Goal: Information Seeking & Learning: Learn about a topic

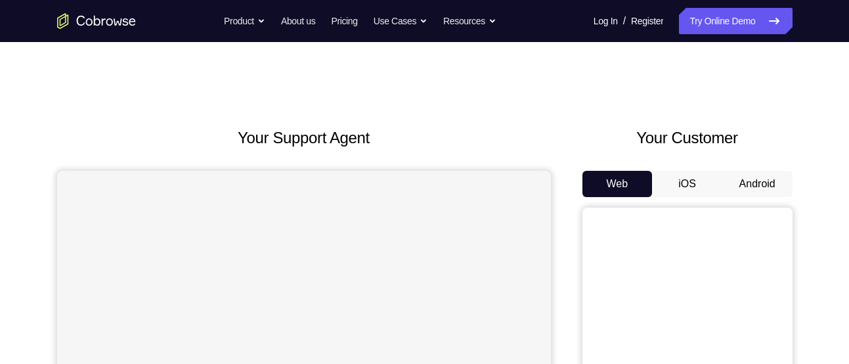
click at [777, 179] on button "Android" at bounding box center [757, 184] width 70 height 26
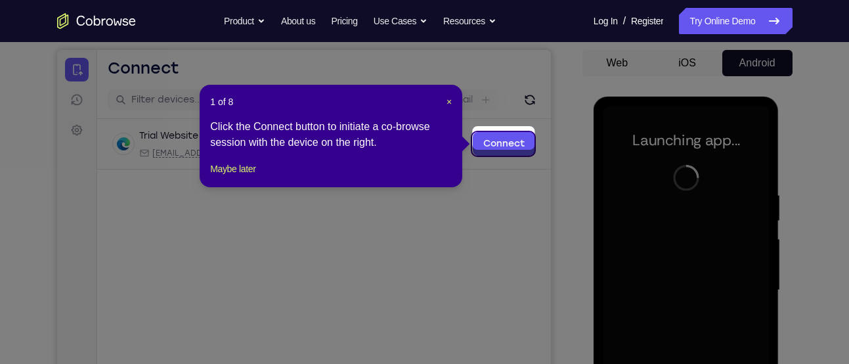
scroll to position [127, 0]
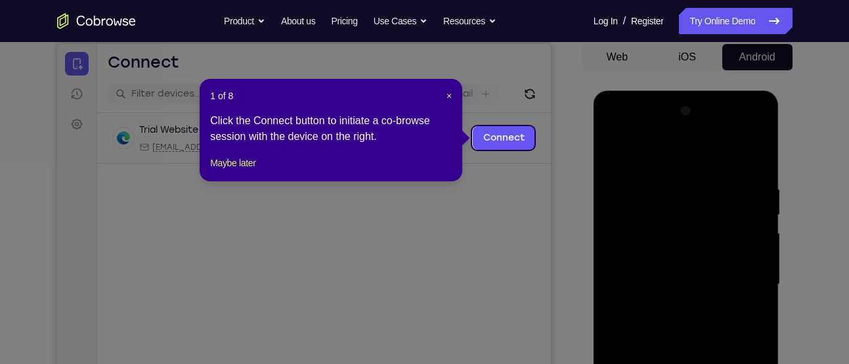
click at [446, 87] on div "1 of 8 × Click the Connect button to initiate a co-browse session with the devi…" at bounding box center [331, 130] width 263 height 102
click at [450, 96] on span "×" at bounding box center [448, 96] width 5 height 11
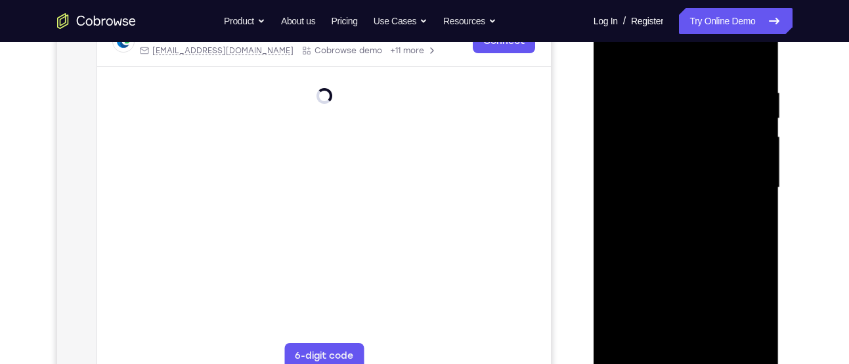
scroll to position [236, 0]
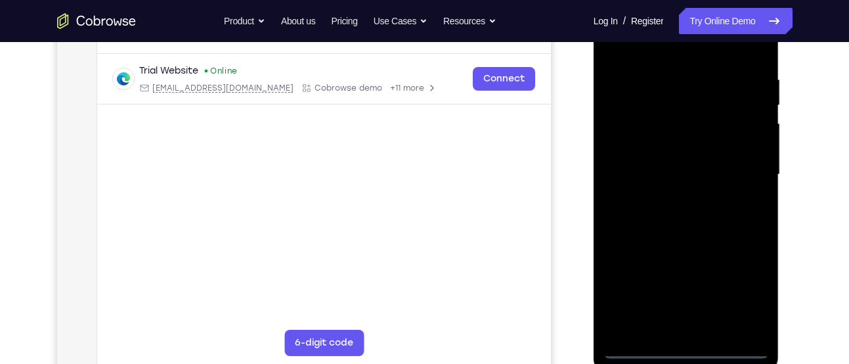
click at [687, 341] on div at bounding box center [685, 175] width 165 height 368
click at [687, 345] on div at bounding box center [685, 175] width 165 height 368
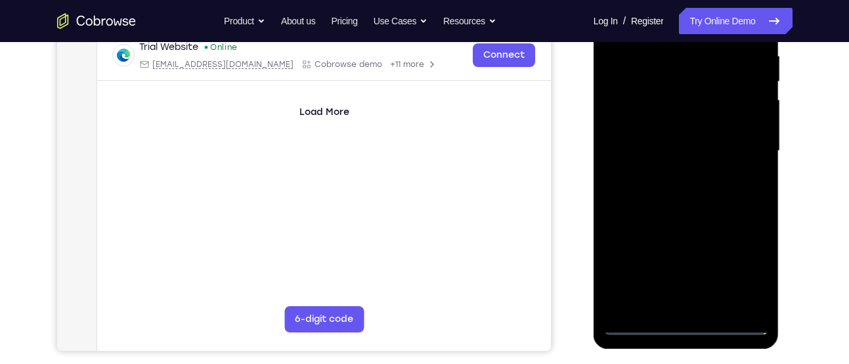
scroll to position [263, 0]
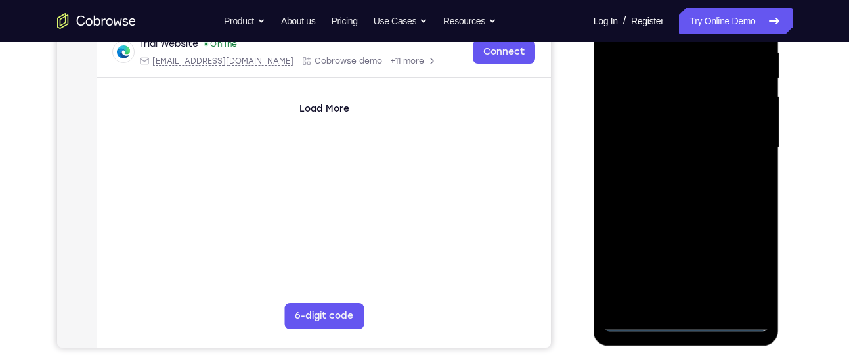
click at [743, 268] on div at bounding box center [685, 148] width 165 height 368
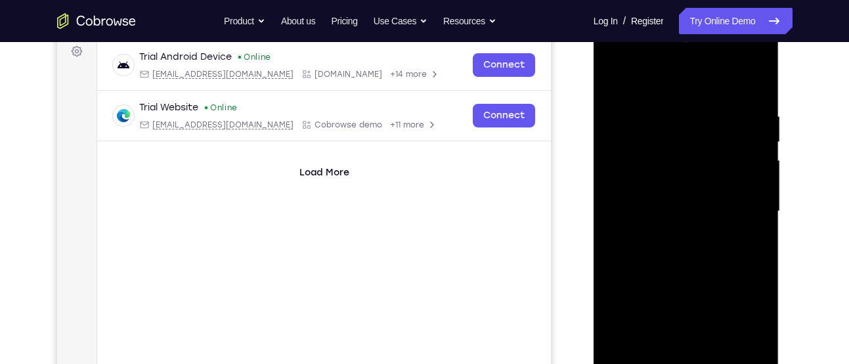
scroll to position [196, 0]
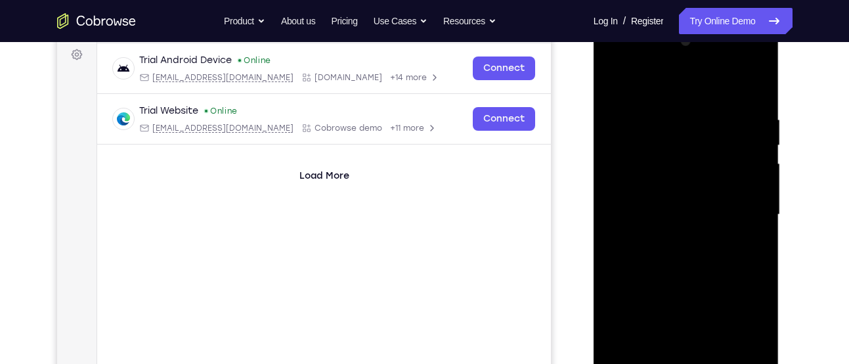
click at [647, 97] on div at bounding box center [685, 215] width 165 height 368
click at [748, 205] on div at bounding box center [685, 215] width 165 height 368
click at [673, 242] on div at bounding box center [685, 215] width 165 height 368
click at [662, 200] on div at bounding box center [685, 215] width 165 height 368
click at [656, 230] on div at bounding box center [685, 215] width 165 height 368
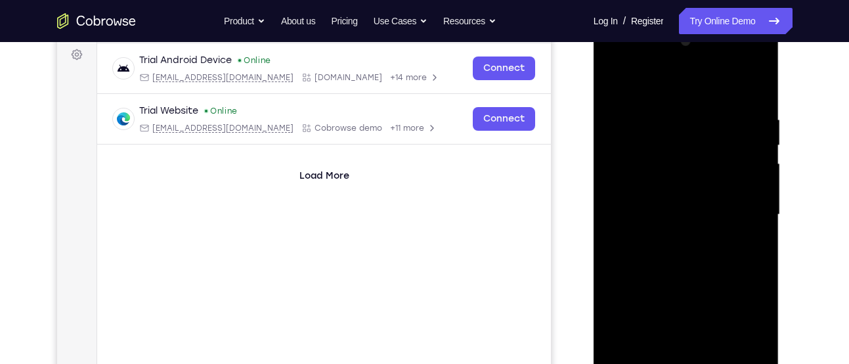
click at [616, 77] on div at bounding box center [685, 215] width 165 height 368
click at [653, 231] on div at bounding box center [685, 215] width 165 height 368
click at [653, 214] on div at bounding box center [685, 215] width 165 height 368
click at [649, 259] on div at bounding box center [685, 215] width 165 height 368
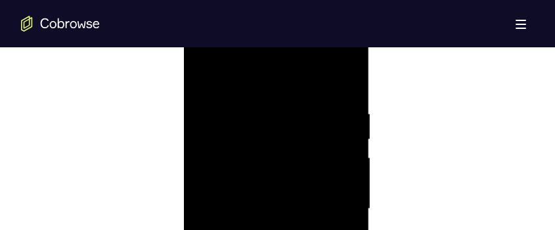
scroll to position [734, 0]
click at [348, 87] on div at bounding box center [276, 204] width 165 height 368
click at [347, 69] on div at bounding box center [276, 204] width 165 height 368
click at [232, 82] on div at bounding box center [276, 182] width 165 height 368
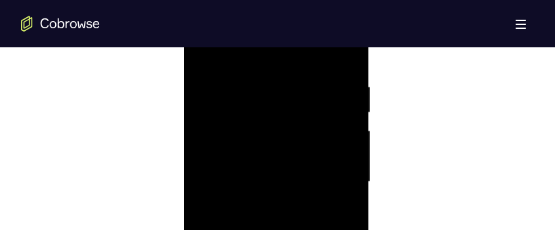
click at [297, 127] on div at bounding box center [276, 182] width 165 height 368
click at [204, 81] on div at bounding box center [276, 219] width 165 height 368
click at [204, 85] on div at bounding box center [276, 219] width 165 height 368
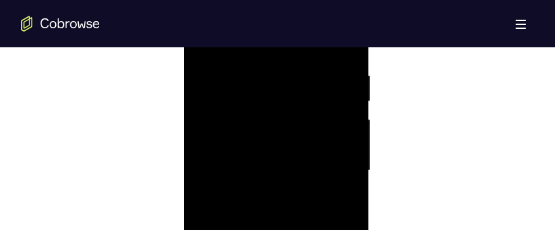
click at [220, 100] on div at bounding box center [276, 171] width 165 height 368
click at [204, 72] on div at bounding box center [276, 201] width 165 height 368
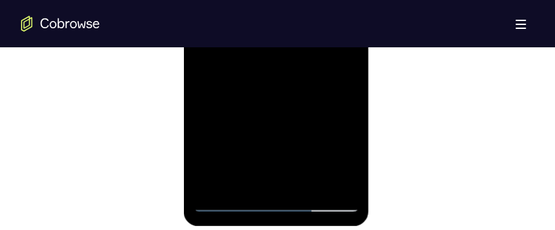
scroll to position [920, 0]
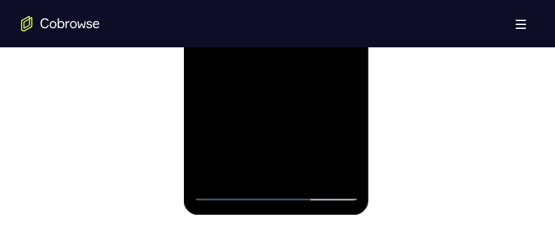
click at [306, 170] on div at bounding box center [276, 17] width 165 height 368
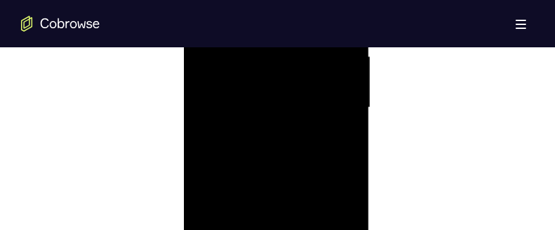
scroll to position [834, 0]
click at [276, 171] on div at bounding box center [276, 104] width 165 height 368
click at [270, 104] on div at bounding box center [276, 104] width 165 height 368
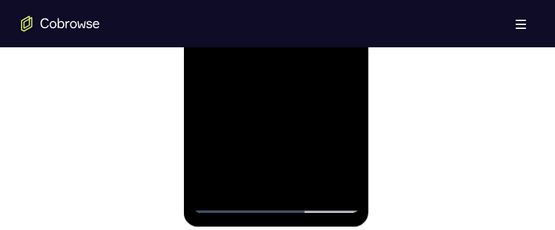
scroll to position [909, 0]
click at [336, 64] on div at bounding box center [276, 29] width 165 height 368
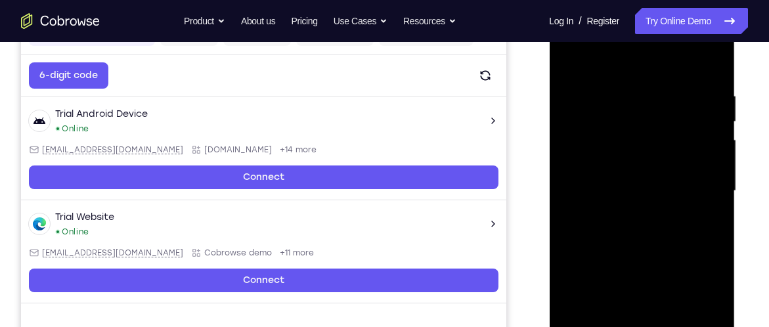
scroll to position [240, 0]
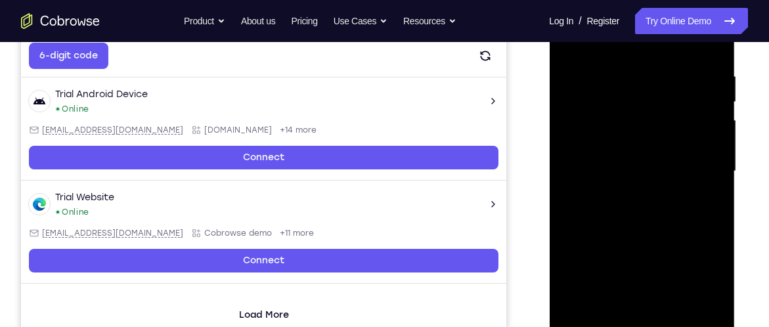
click at [707, 299] on div at bounding box center [641, 172] width 165 height 368
click at [605, 316] on div at bounding box center [641, 172] width 165 height 368
click at [674, 248] on div at bounding box center [641, 172] width 165 height 368
click at [706, 189] on div at bounding box center [641, 172] width 165 height 368
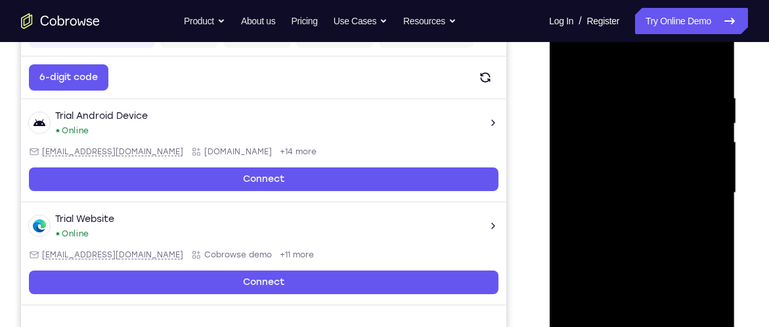
scroll to position [113, 0]
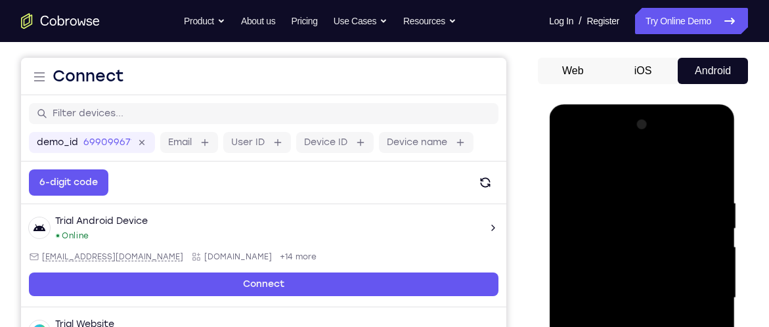
click at [569, 165] on div at bounding box center [641, 298] width 165 height 368
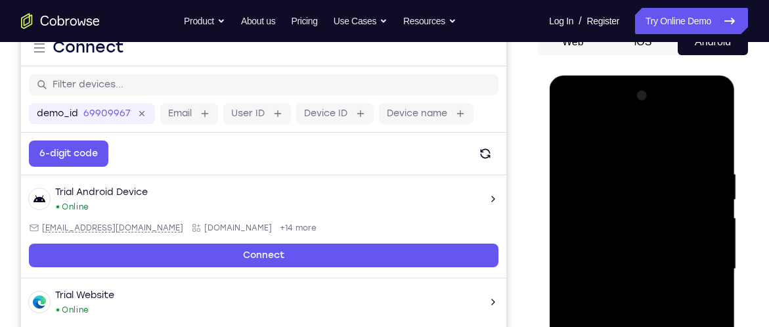
scroll to position [210, 0]
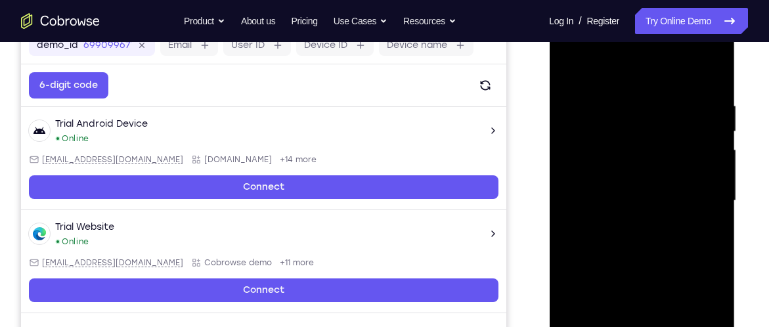
click at [708, 170] on div at bounding box center [641, 201] width 165 height 368
click at [657, 128] on div at bounding box center [641, 201] width 165 height 368
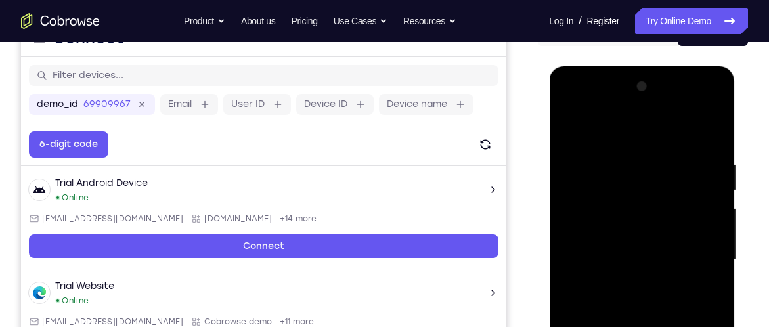
scroll to position [148, 0]
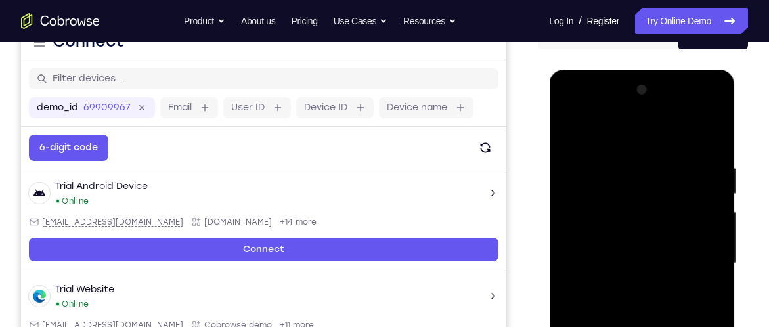
click at [590, 129] on div at bounding box center [641, 263] width 165 height 368
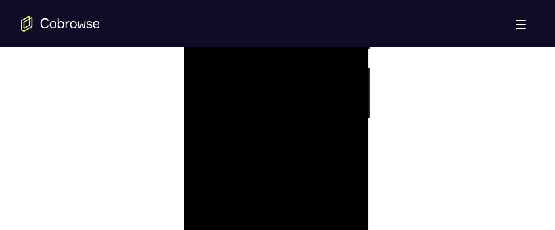
scroll to position [767, 0]
click at [209, 165] on div at bounding box center [276, 170] width 165 height 368
click at [337, 127] on div at bounding box center [276, 216] width 165 height 368
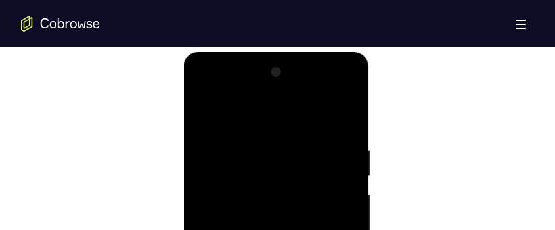
scroll to position [689, 0]
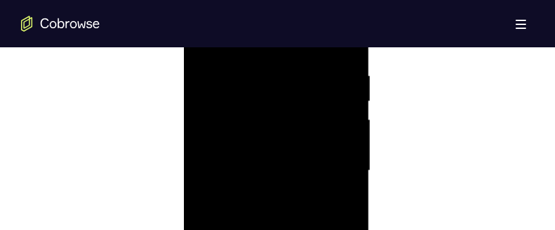
scroll to position [772, 0]
click at [335, 166] on div at bounding box center [276, 166] width 165 height 368
click at [337, 163] on div at bounding box center [276, 166] width 165 height 368
click at [337, 163] on div at bounding box center [276, 206] width 165 height 368
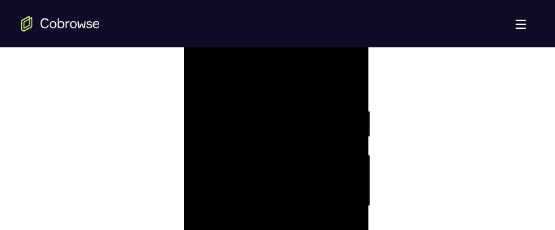
click at [200, 153] on div at bounding box center [276, 206] width 165 height 368
click at [329, 138] on div at bounding box center [276, 127] width 165 height 368
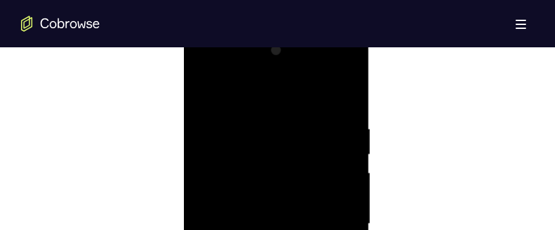
click at [343, 96] on div at bounding box center [276, 224] width 165 height 368
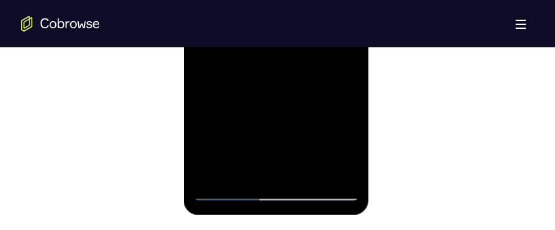
scroll to position [920, 0]
click at [213, 173] on div at bounding box center [276, 17] width 165 height 368
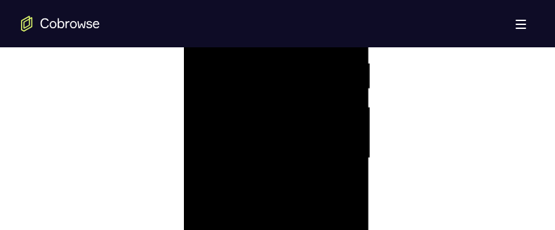
scroll to position [767, 0]
click at [287, 176] on div at bounding box center [276, 170] width 165 height 368
click at [335, 66] on div at bounding box center [276, 170] width 165 height 368
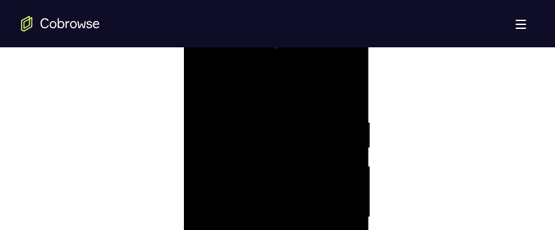
click at [212, 91] on div at bounding box center [276, 217] width 165 height 368
click at [201, 58] on div at bounding box center [276, 193] width 165 height 368
click at [346, 68] on div at bounding box center [276, 193] width 165 height 368
click at [288, 91] on div at bounding box center [276, 193] width 165 height 368
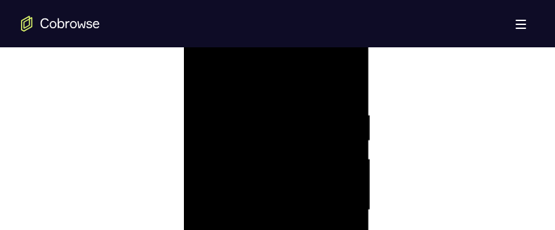
click at [342, 84] on div at bounding box center [276, 210] width 165 height 368
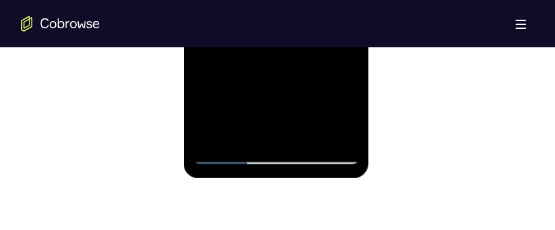
scroll to position [960, 0]
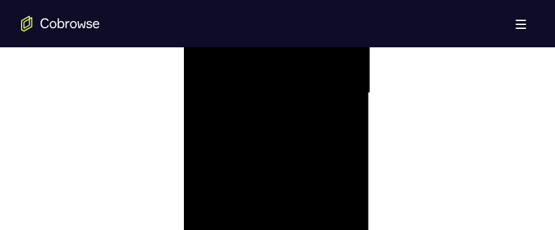
scroll to position [842, 0]
click at [283, 89] on div at bounding box center [276, 96] width 165 height 368
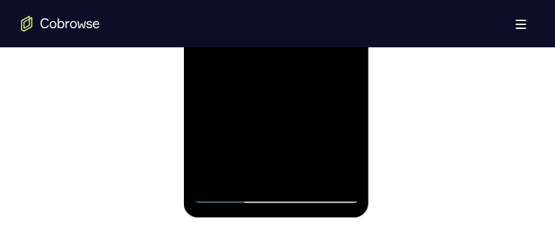
scroll to position [918, 0]
click at [240, 173] on div at bounding box center [276, 20] width 165 height 368
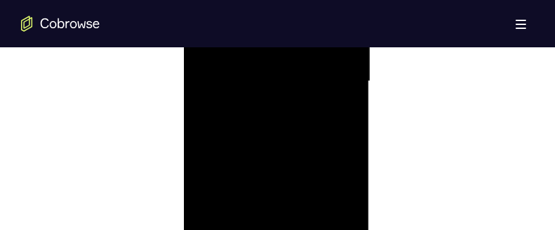
scroll to position [846, 0]
click at [337, 118] on div at bounding box center [276, 91] width 165 height 368
drag, startPoint x: 327, startPoint y: 137, endPoint x: 320, endPoint y: 216, distance: 79.1
click at [320, 216] on div at bounding box center [276, 218] width 165 height 368
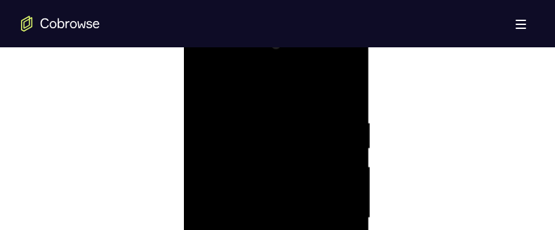
drag, startPoint x: 328, startPoint y: 120, endPoint x: 328, endPoint y: 201, distance: 80.8
click at [328, 201] on div at bounding box center [276, 218] width 165 height 368
drag, startPoint x: 320, startPoint y: 167, endPoint x: 320, endPoint y: 195, distance: 28.2
click at [320, 195] on div at bounding box center [276, 218] width 165 height 368
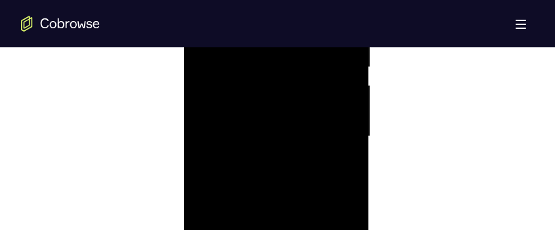
drag, startPoint x: 321, startPoint y: 110, endPoint x: 324, endPoint y: 165, distance: 55.9
click at [324, 165] on div at bounding box center [276, 137] width 165 height 368
drag, startPoint x: 329, startPoint y: 121, endPoint x: 332, endPoint y: 177, distance: 55.9
click at [332, 177] on div at bounding box center [276, 183] width 165 height 368
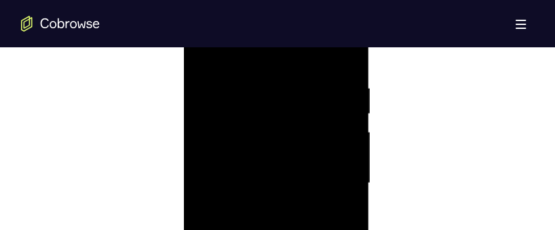
drag, startPoint x: 316, startPoint y: 137, endPoint x: 316, endPoint y: 160, distance: 23.6
click at [316, 160] on div at bounding box center [276, 183] width 165 height 368
drag, startPoint x: 291, startPoint y: 104, endPoint x: 292, endPoint y: 154, distance: 49.9
click at [292, 154] on div at bounding box center [276, 183] width 165 height 368
drag, startPoint x: 308, startPoint y: 114, endPoint x: 309, endPoint y: 156, distance: 42.0
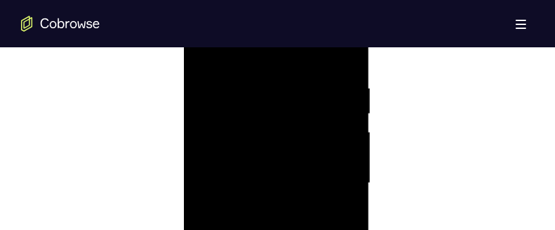
click at [309, 156] on div at bounding box center [276, 183] width 165 height 368
drag, startPoint x: 318, startPoint y: 119, endPoint x: 318, endPoint y: 164, distance: 45.3
click at [318, 164] on div at bounding box center [276, 183] width 165 height 368
drag, startPoint x: 316, startPoint y: 142, endPoint x: 314, endPoint y: 195, distance: 53.2
click at [314, 195] on div at bounding box center [276, 183] width 165 height 368
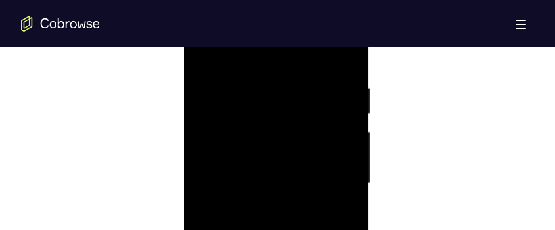
drag, startPoint x: 301, startPoint y: 133, endPoint x: 301, endPoint y: 160, distance: 26.9
click at [301, 160] on div at bounding box center [276, 183] width 165 height 368
drag, startPoint x: 309, startPoint y: 118, endPoint x: 309, endPoint y: 173, distance: 55.2
click at [309, 173] on div at bounding box center [276, 183] width 165 height 368
drag, startPoint x: 310, startPoint y: 110, endPoint x: 310, endPoint y: 148, distance: 37.4
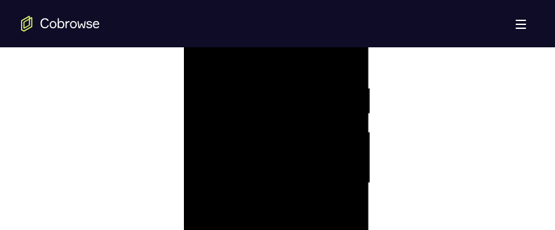
click at [310, 148] on div at bounding box center [276, 183] width 165 height 368
drag, startPoint x: 313, startPoint y: 109, endPoint x: 314, endPoint y: 164, distance: 55.2
click at [314, 164] on div at bounding box center [276, 183] width 165 height 368
drag, startPoint x: 317, startPoint y: 119, endPoint x: 317, endPoint y: 165, distance: 45.3
click at [317, 165] on div at bounding box center [276, 183] width 165 height 368
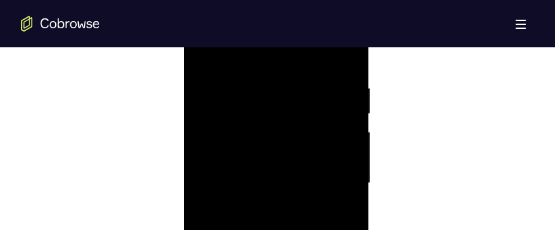
drag, startPoint x: 316, startPoint y: 131, endPoint x: 313, endPoint y: 173, distance: 42.1
click at [313, 173] on div at bounding box center [276, 183] width 165 height 368
drag, startPoint x: 313, startPoint y: 135, endPoint x: 311, endPoint y: 173, distance: 37.5
click at [311, 173] on div at bounding box center [276, 183] width 165 height 368
drag, startPoint x: 239, startPoint y: 134, endPoint x: 235, endPoint y: 68, distance: 66.4
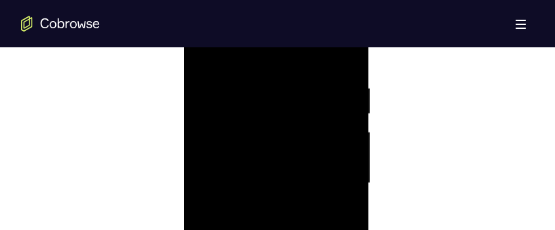
click at [235, 68] on div at bounding box center [276, 183] width 165 height 368
drag, startPoint x: 233, startPoint y: 155, endPoint x: 233, endPoint y: 66, distance: 89.3
click at [233, 66] on div at bounding box center [276, 183] width 165 height 368
drag, startPoint x: 277, startPoint y: 155, endPoint x: 275, endPoint y: 110, distance: 44.7
click at [275, 110] on div at bounding box center [276, 183] width 165 height 368
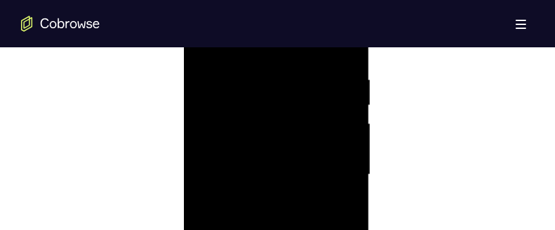
scroll to position [750, 0]
click at [201, 60] on div at bounding box center [276, 187] width 165 height 368
click at [209, 83] on div at bounding box center [276, 212] width 165 height 368
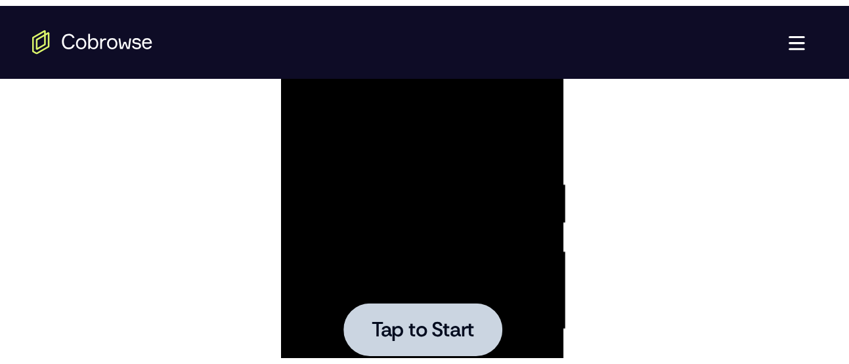
scroll to position [727, 0]
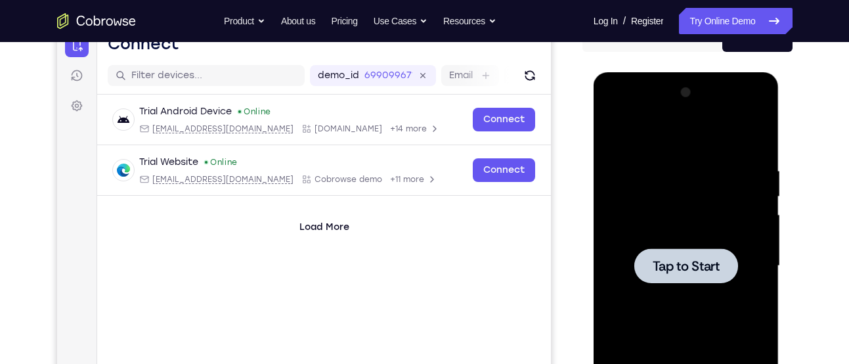
click at [702, 234] on div at bounding box center [685, 266] width 165 height 368
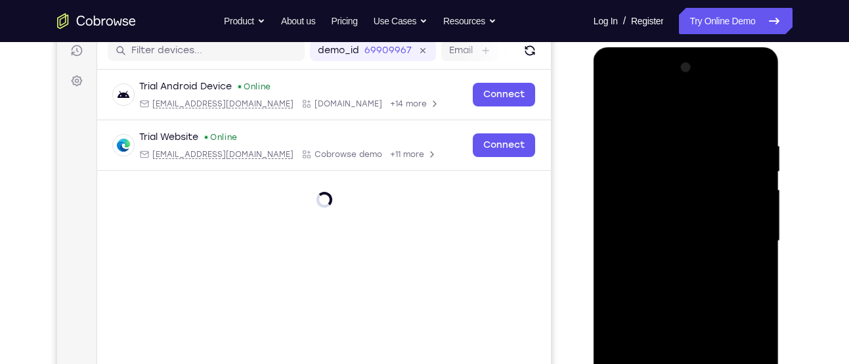
scroll to position [269, 0]
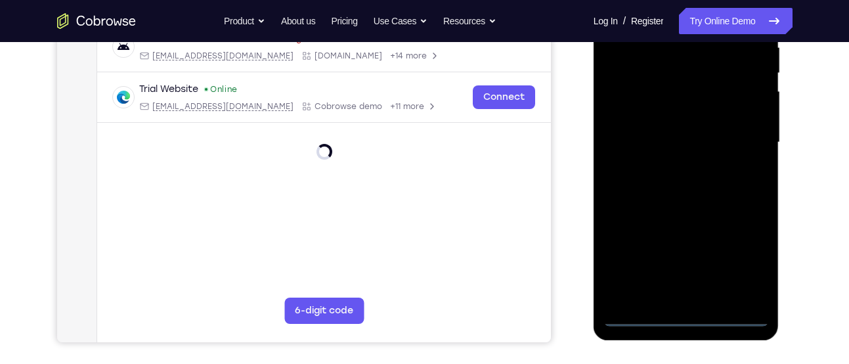
click at [688, 308] on div at bounding box center [685, 143] width 165 height 368
click at [687, 316] on div at bounding box center [685, 143] width 165 height 368
click at [743, 271] on div at bounding box center [685, 143] width 165 height 368
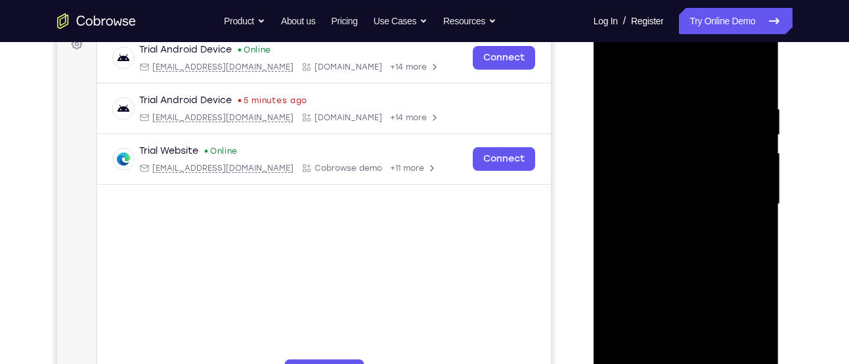
scroll to position [198, 0]
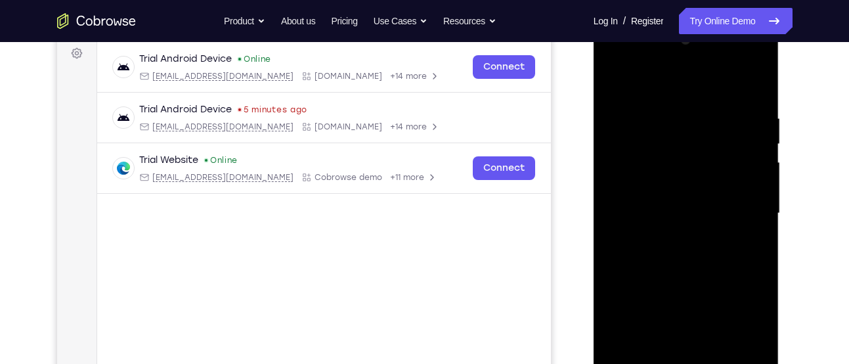
click at [649, 89] on div at bounding box center [685, 214] width 165 height 368
click at [748, 212] on div at bounding box center [685, 214] width 165 height 368
click at [668, 239] on div at bounding box center [685, 214] width 165 height 368
click at [660, 184] on div at bounding box center [685, 214] width 165 height 368
click at [680, 180] on div at bounding box center [685, 214] width 165 height 368
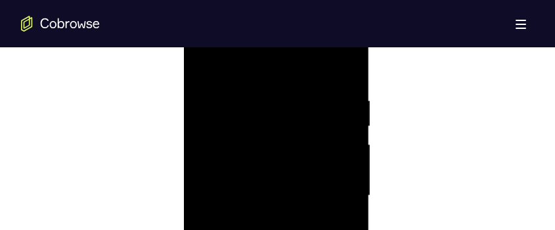
scroll to position [727, 0]
click at [263, 112] on div at bounding box center [276, 210] width 165 height 368
click at [257, 108] on div at bounding box center [276, 210] width 165 height 368
click at [313, 134] on div at bounding box center [276, 124] width 165 height 368
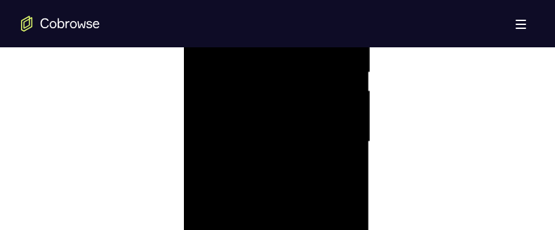
scroll to position [725, 0]
click at [225, 158] on div at bounding box center [276, 213] width 165 height 368
click at [211, 158] on div at bounding box center [276, 213] width 165 height 368
click at [335, 179] on div at bounding box center [276, 213] width 165 height 368
click at [342, 85] on div at bounding box center [276, 213] width 165 height 368
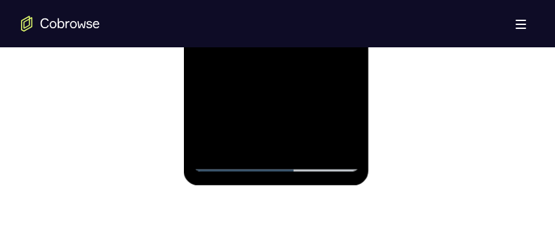
scroll to position [960, 0]
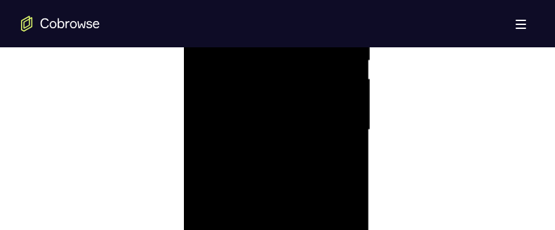
scroll to position [823, 0]
click at [296, 176] on div at bounding box center [276, 115] width 165 height 368
click at [204, 53] on div at bounding box center [276, 185] width 165 height 368
click at [328, 84] on div at bounding box center [276, 185] width 165 height 368
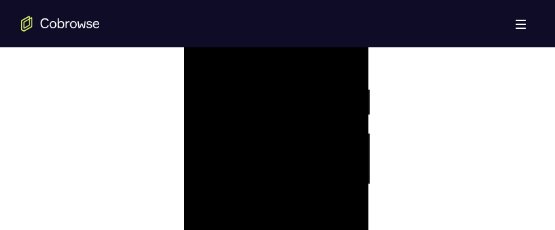
scroll to position [755, 0]
click at [333, 140] on div at bounding box center [276, 183] width 165 height 368
click at [341, 145] on div at bounding box center [276, 183] width 165 height 368
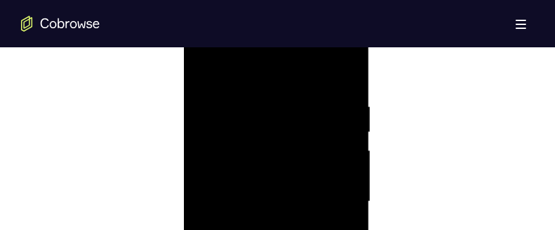
click at [339, 77] on div at bounding box center [276, 202] width 165 height 368
drag, startPoint x: 332, startPoint y: 98, endPoint x: 251, endPoint y: 105, distance: 81.7
click at [251, 105] on div at bounding box center [276, 202] width 165 height 368
click at [346, 63] on div at bounding box center [276, 202] width 165 height 368
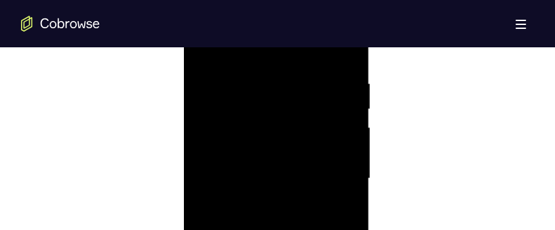
click at [233, 80] on div at bounding box center [276, 179] width 165 height 368
click at [222, 86] on div at bounding box center [276, 179] width 165 height 368
click at [223, 118] on div at bounding box center [276, 179] width 165 height 368
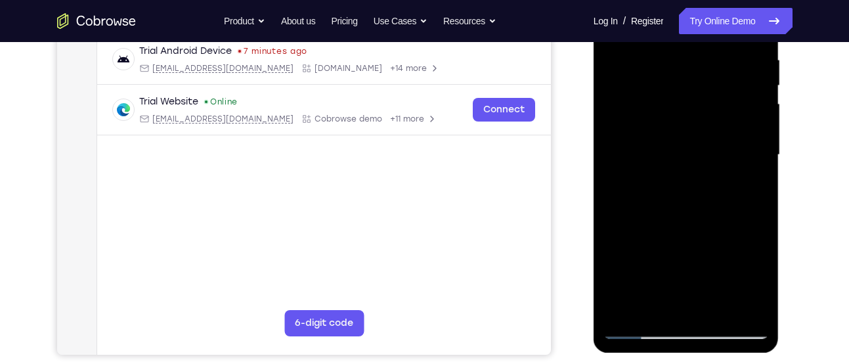
scroll to position [267, 0]
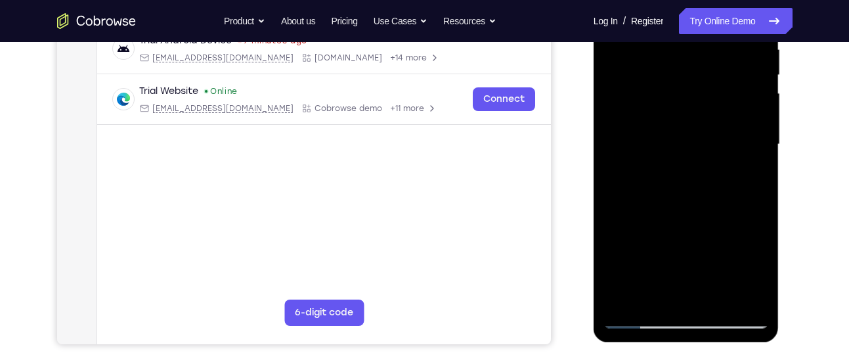
click at [634, 301] on div at bounding box center [685, 145] width 165 height 368
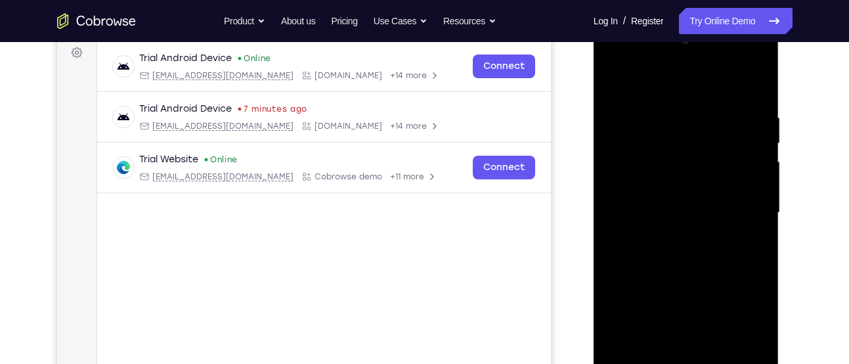
scroll to position [198, 0]
click at [758, 79] on div at bounding box center [685, 214] width 165 height 368
click at [622, 284] on div at bounding box center [685, 214] width 165 height 368
click at [626, 116] on div at bounding box center [685, 214] width 165 height 368
click at [753, 83] on div at bounding box center [685, 214] width 165 height 368
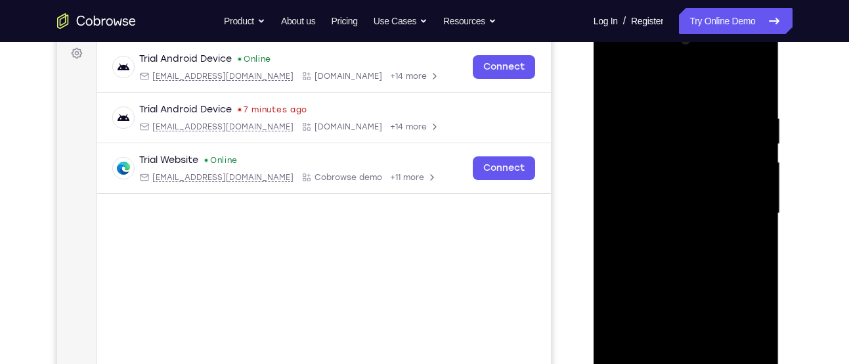
click at [616, 76] on div at bounding box center [685, 214] width 165 height 368
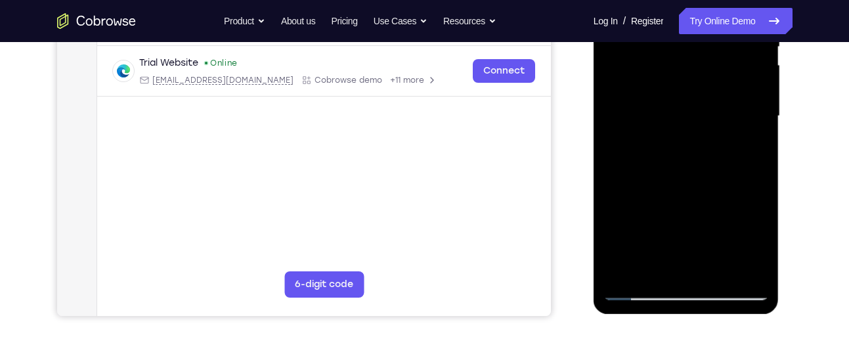
scroll to position [319, 0]
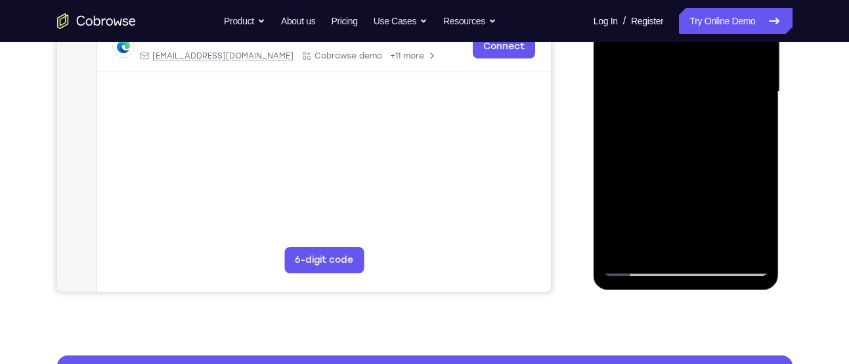
click at [630, 254] on div at bounding box center [685, 92] width 165 height 368
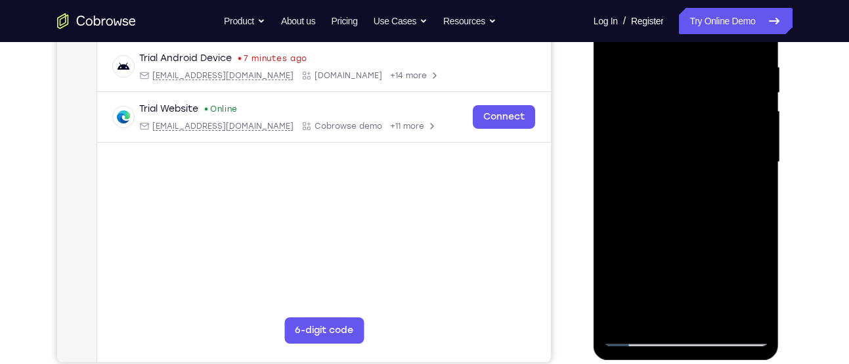
scroll to position [228, 0]
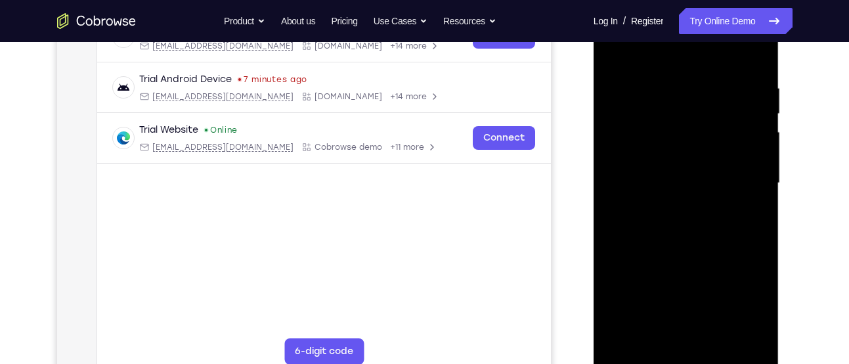
drag, startPoint x: 658, startPoint y: 250, endPoint x: 643, endPoint y: 73, distance: 177.9
click at [643, 73] on div at bounding box center [685, 183] width 165 height 368
